Goal: Task Accomplishment & Management: Use online tool/utility

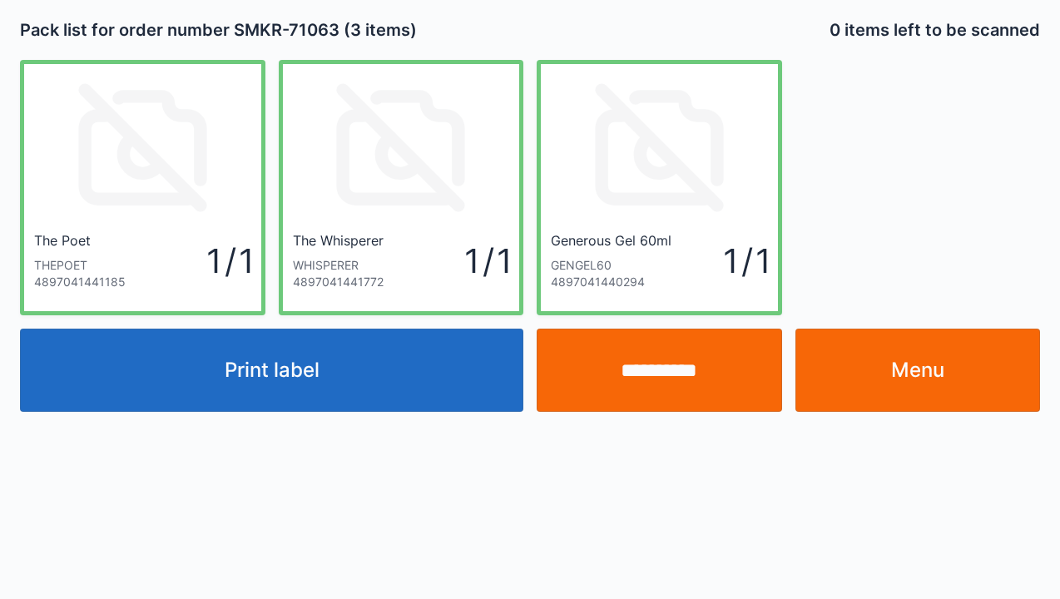
click at [971, 377] on link "Menu" at bounding box center [917, 370] width 245 height 83
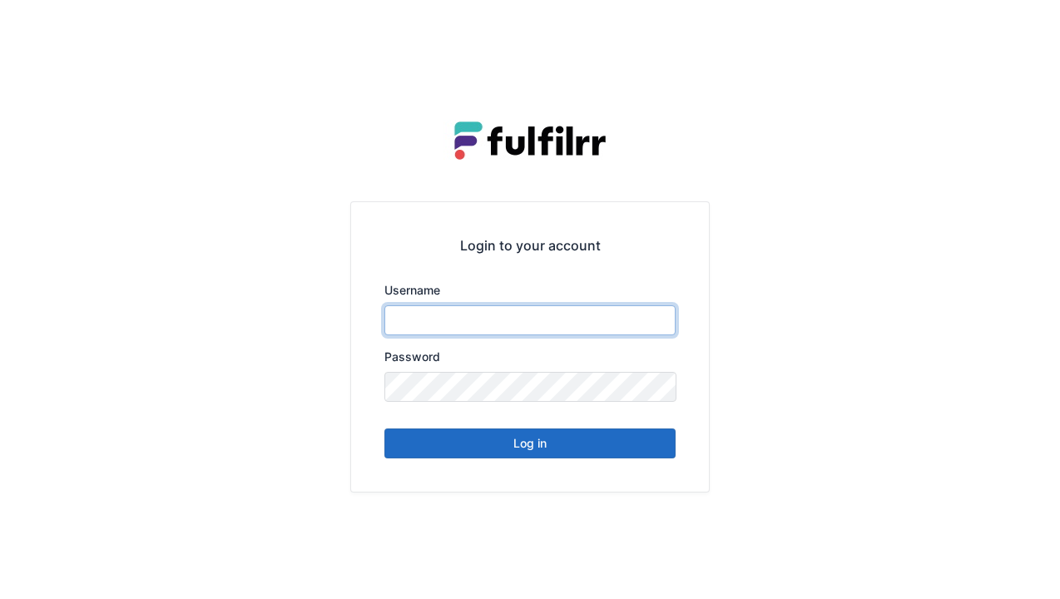
type input "******"
click at [514, 456] on button "Log in" at bounding box center [529, 443] width 291 height 30
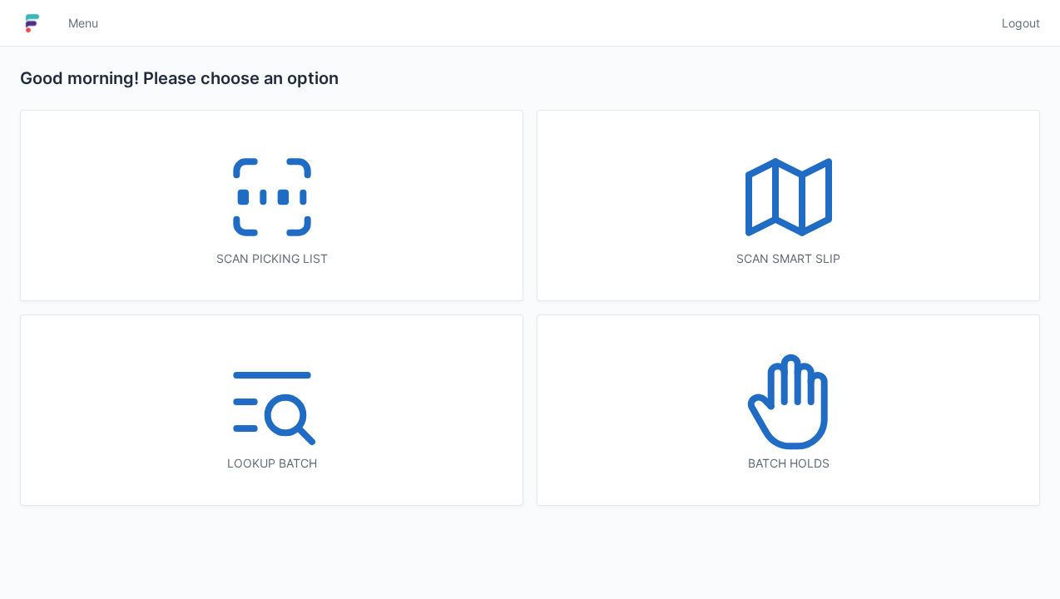
click at [250, 193] on icon at bounding box center [272, 197] width 106 height 106
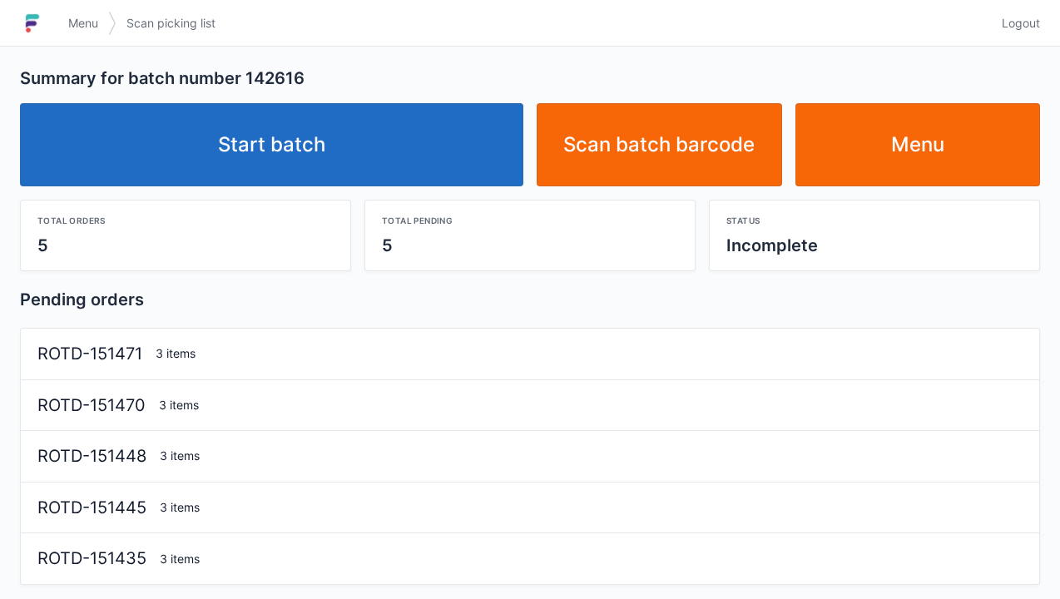
click at [286, 147] on link "Start batch" at bounding box center [271, 144] width 503 height 83
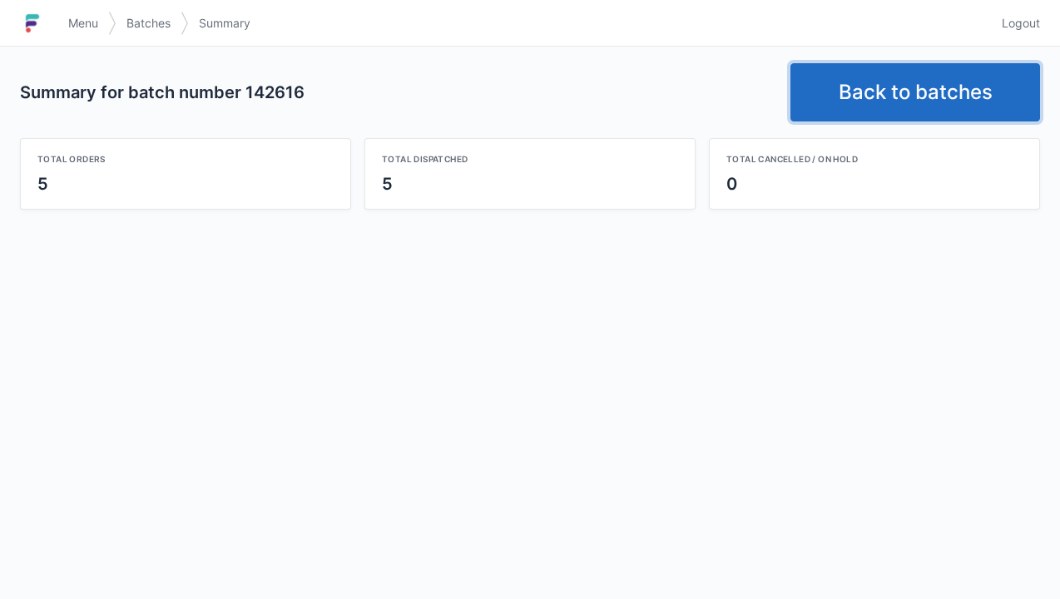
click at [915, 98] on link "Back to batches" at bounding box center [915, 92] width 250 height 58
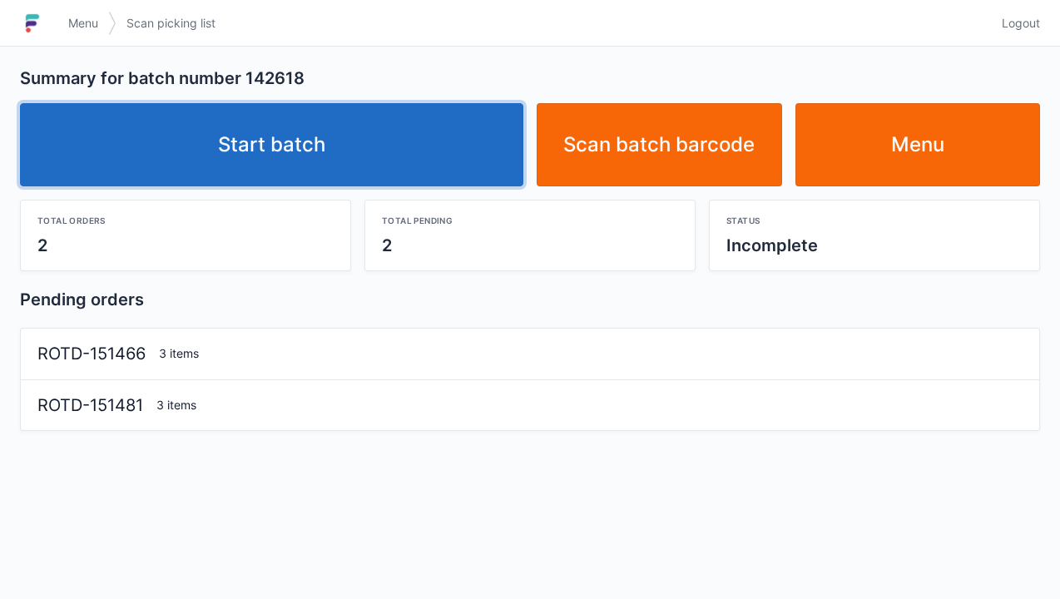
click at [281, 161] on link "Start batch" at bounding box center [271, 144] width 503 height 83
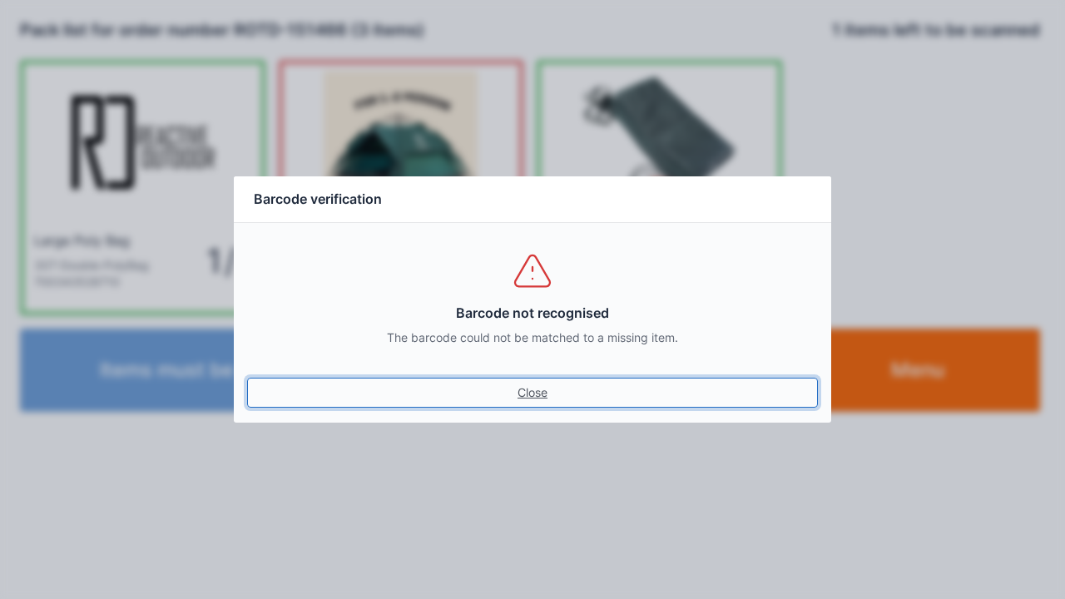
click at [526, 394] on link "Close" at bounding box center [532, 393] width 571 height 30
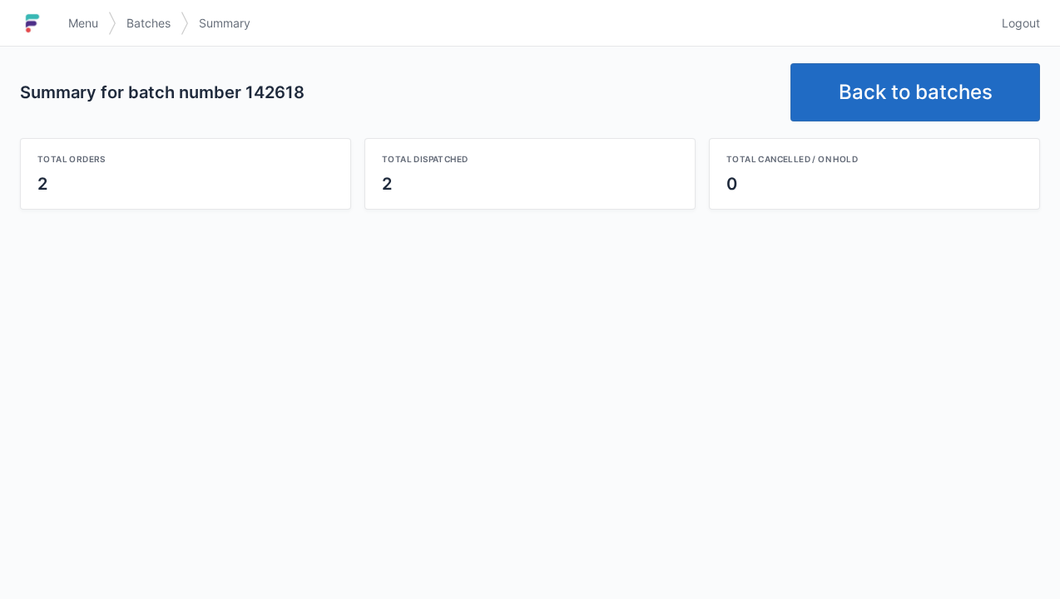
click at [906, 96] on link "Back to batches" at bounding box center [915, 92] width 250 height 58
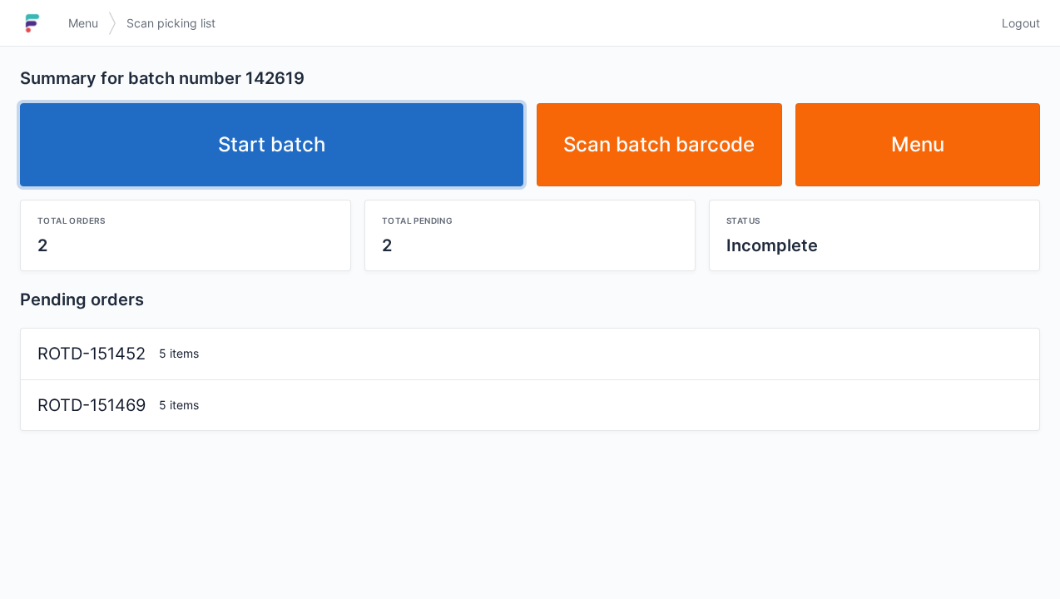
click at [337, 155] on link "Start batch" at bounding box center [271, 144] width 503 height 83
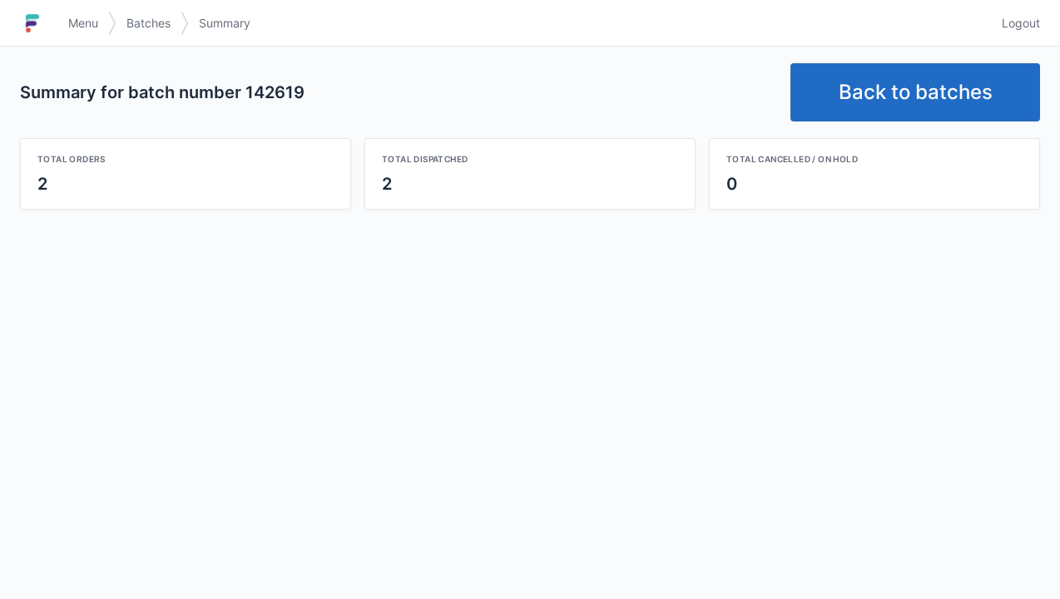
click at [893, 110] on link "Back to batches" at bounding box center [915, 92] width 250 height 58
